Goal: Information Seeking & Learning: Learn about a topic

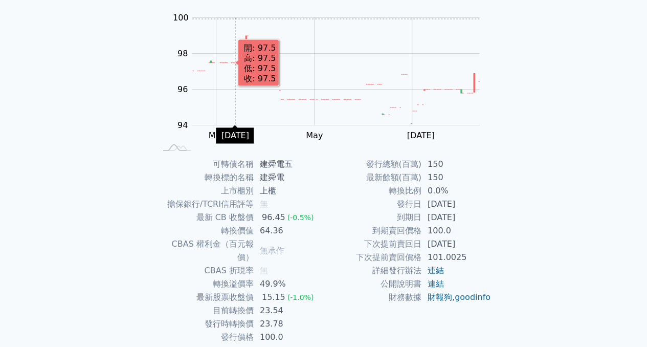
scroll to position [102, 0]
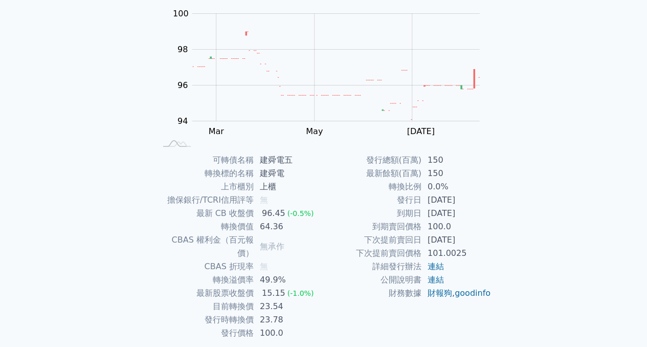
click at [433, 285] on td "連結" at bounding box center [457, 279] width 70 height 13
click at [435, 277] on link "連結" at bounding box center [436, 280] width 16 height 10
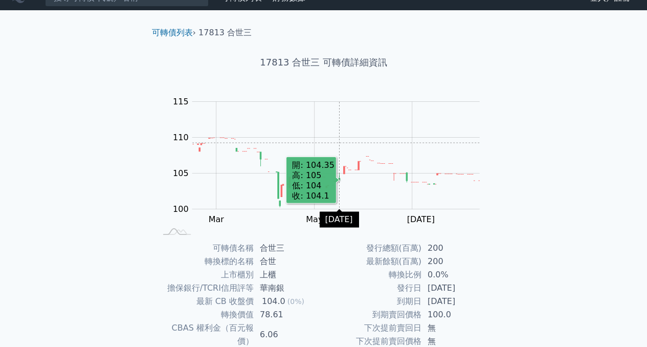
scroll to position [102, 0]
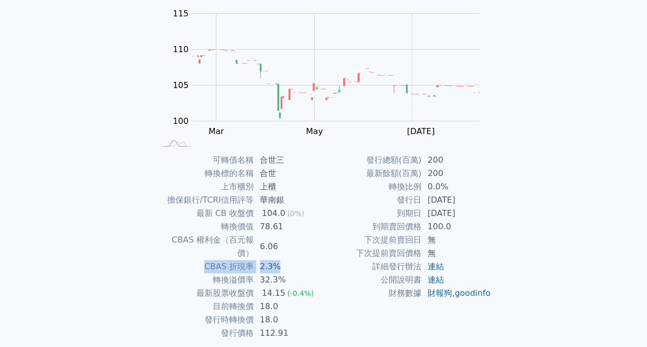
drag, startPoint x: 279, startPoint y: 255, endPoint x: 204, endPoint y: 258, distance: 75.8
click at [204, 260] on tr "CBAS 折現率 2.3%" at bounding box center [240, 266] width 168 height 13
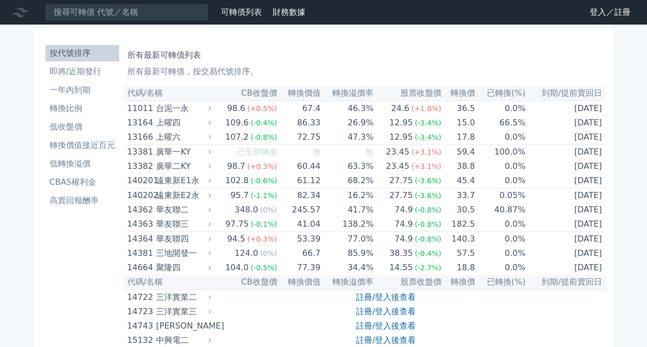
drag, startPoint x: 241, startPoint y: 1, endPoint x: 505, endPoint y: 49, distance: 268.4
click at [505, 49] on div "所有最新可轉債列表 所有最新可轉債，按交易代號排序。" at bounding box center [364, 61] width 475 height 33
click at [290, 5] on div "可轉債列表 財務數據" at bounding box center [155, 12] width 310 height 17
click at [290, 13] on link "財務數據" at bounding box center [289, 12] width 33 height 10
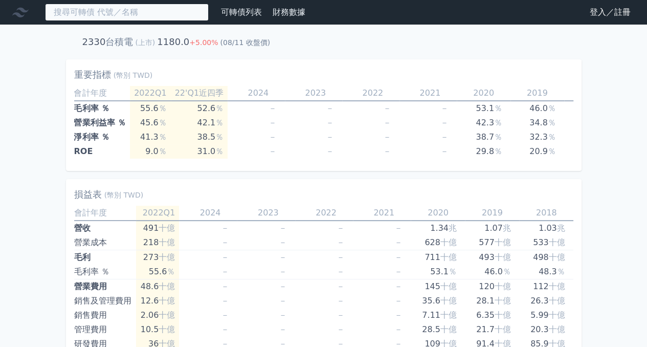
click at [127, 11] on input at bounding box center [127, 12] width 164 height 17
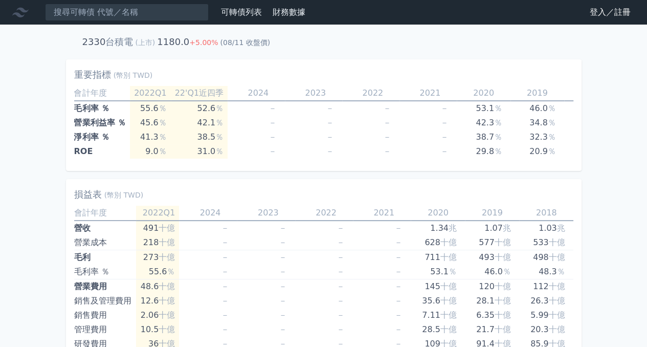
click at [145, 198] on div "損益表 (幣別 TWD)" at bounding box center [324, 194] width 500 height 14
drag, startPoint x: 142, startPoint y: 203, endPoint x: 77, endPoint y: 202, distance: 65.5
click at [77, 202] on div "損益表 (幣別 TWD)" at bounding box center [324, 194] width 500 height 14
click at [151, 202] on div "損益表 (幣別 TWD)" at bounding box center [324, 194] width 500 height 14
drag, startPoint x: 146, startPoint y: 205, endPoint x: 59, endPoint y: 199, distance: 86.7
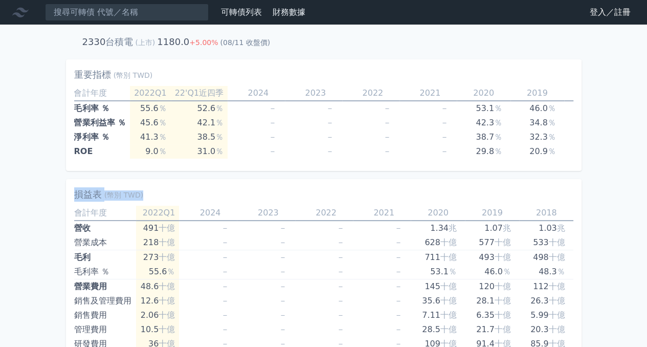
click at [132, 201] on span "(幣別 TWD)" at bounding box center [123, 195] width 39 height 10
click at [154, 202] on div "損益表 (幣別 TWD)" at bounding box center [324, 194] width 500 height 14
click at [142, 202] on div "損益表 (幣別 TWD)" at bounding box center [324, 194] width 500 height 14
drag, startPoint x: 142, startPoint y: 204, endPoint x: 56, endPoint y: 204, distance: 86.5
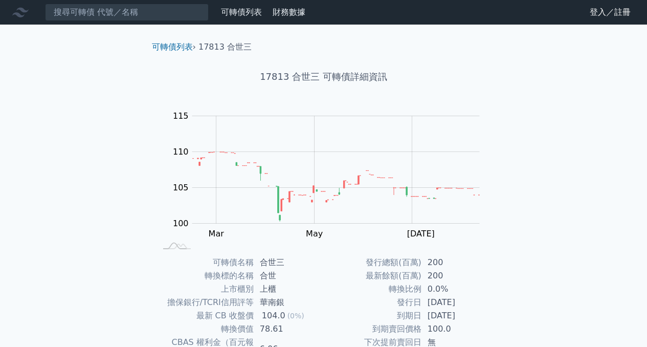
scroll to position [102, 0]
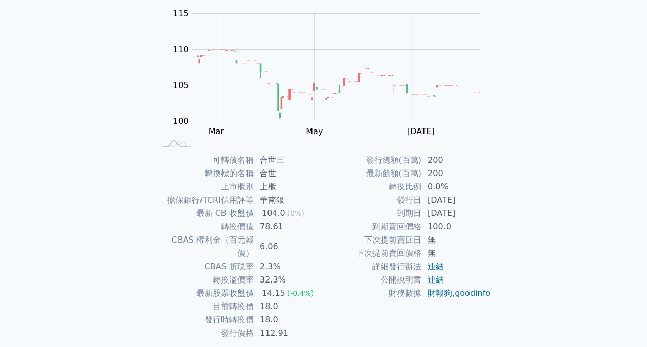
click at [300, 246] on td "6.06" at bounding box center [289, 246] width 70 height 27
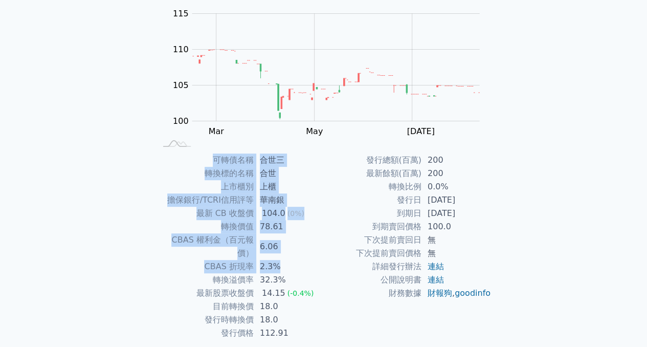
drag, startPoint x: 276, startPoint y: 254, endPoint x: 204, endPoint y: 160, distance: 118.9
click at [204, 160] on tbody "可轉債名稱 合世三 轉換標的名稱 合世 上市櫃別 上櫃 擔保銀行/TCRI信用評等 華南銀 最新 CB 收盤價 104.0 (0%) 轉換價值 78.61 C…" at bounding box center [240, 247] width 168 height 186
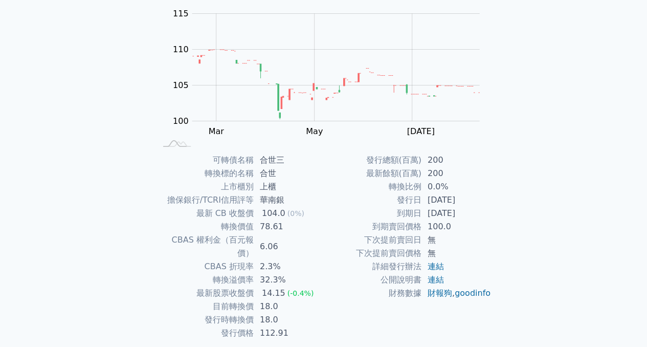
click at [472, 275] on td "連結" at bounding box center [457, 279] width 70 height 13
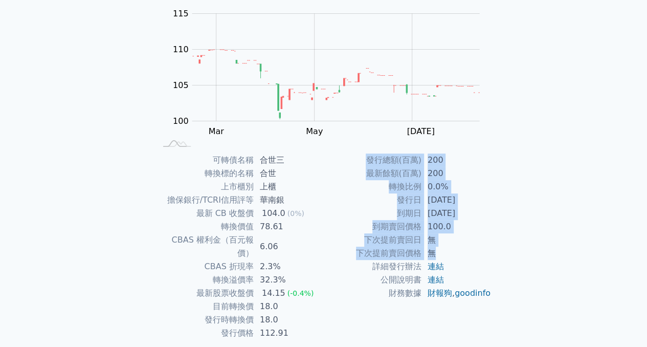
drag, startPoint x: 438, startPoint y: 252, endPoint x: 363, endPoint y: 161, distance: 117.8
click at [363, 161] on tbody "發行總額(百萬) 200 最新餘額(百萬) 200 轉換比例 0.0% 發行日 2024-09-24 到期日 2027-09-24 到期賣回價格 100.0 …" at bounding box center [408, 227] width 168 height 146
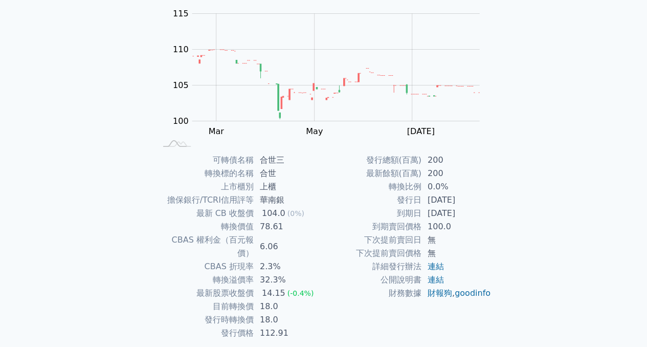
click at [297, 289] on span "(-0.4%)" at bounding box center [301, 293] width 27 height 8
